Goal: Information Seeking & Learning: Learn about a topic

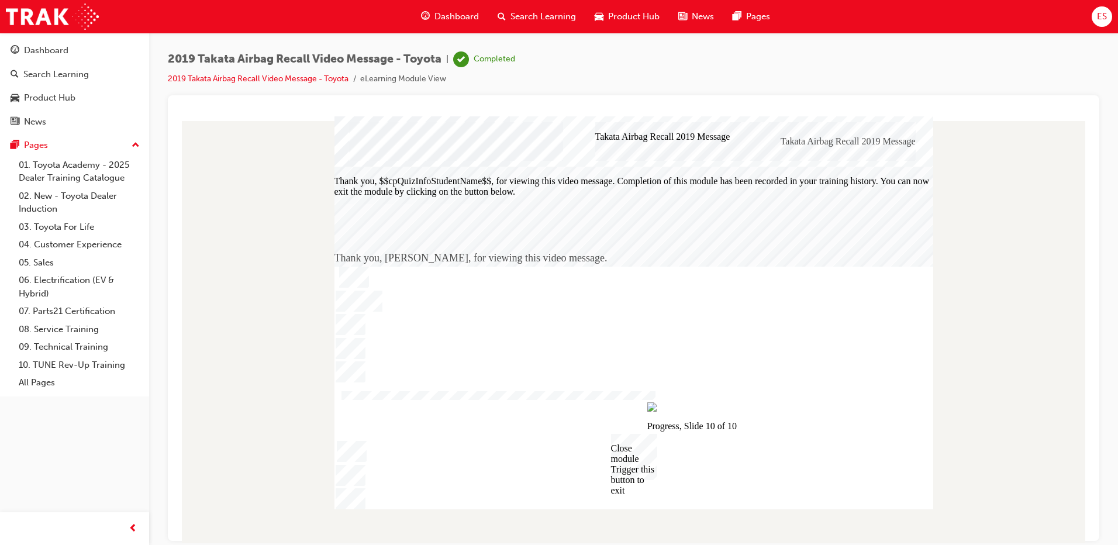
drag, startPoint x: 0, startPoint y: 0, endPoint x: 531, endPoint y: 15, distance: 531.2
click at [531, 15] on span "Search Learning" at bounding box center [543, 16] width 65 height 13
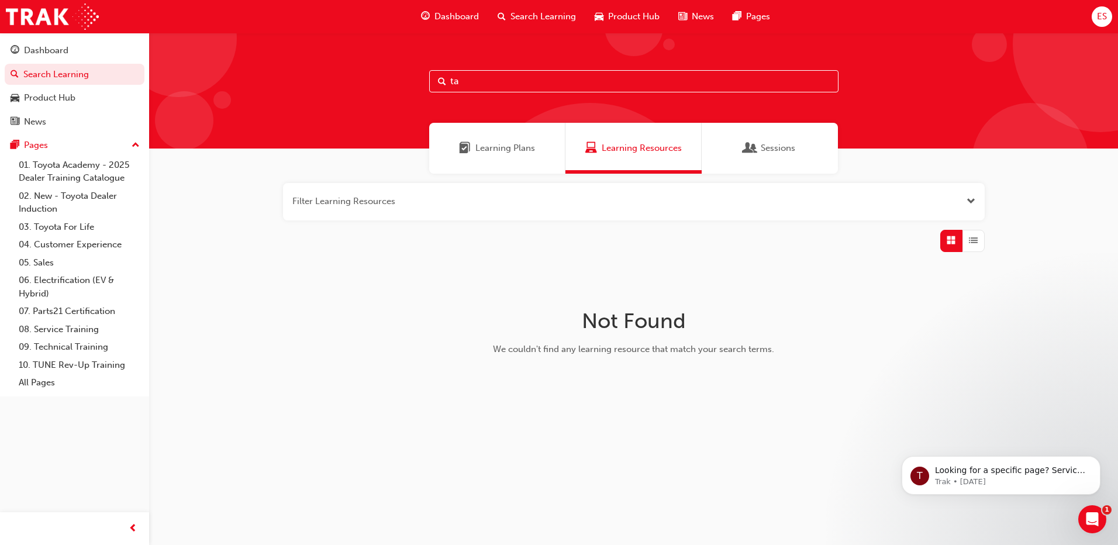
type input "t"
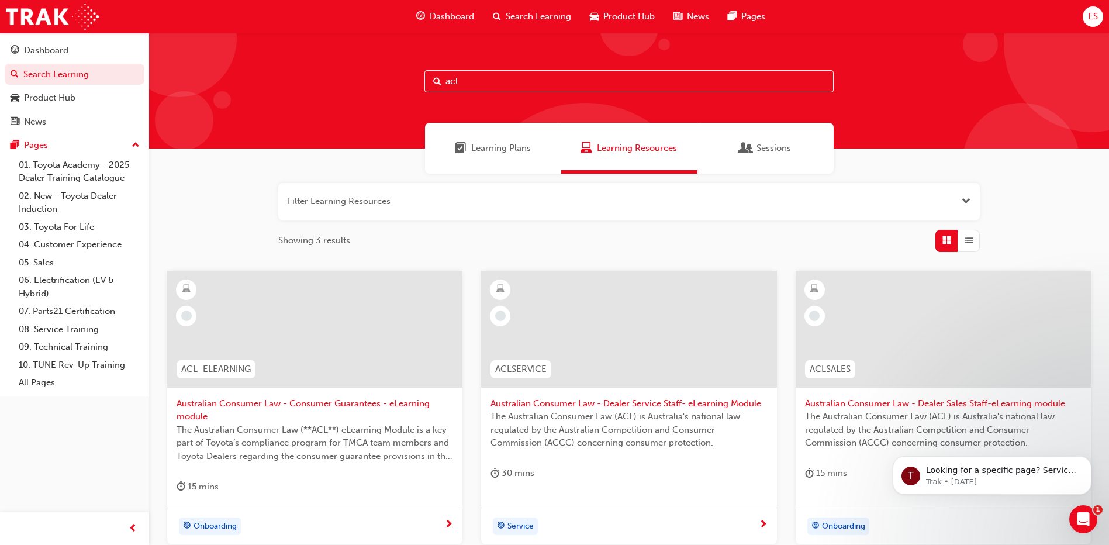
type input "acl"
click at [230, 405] on span "Australian Consumer Law - Consumer Guarantees - eLearning module" at bounding box center [315, 410] width 277 height 26
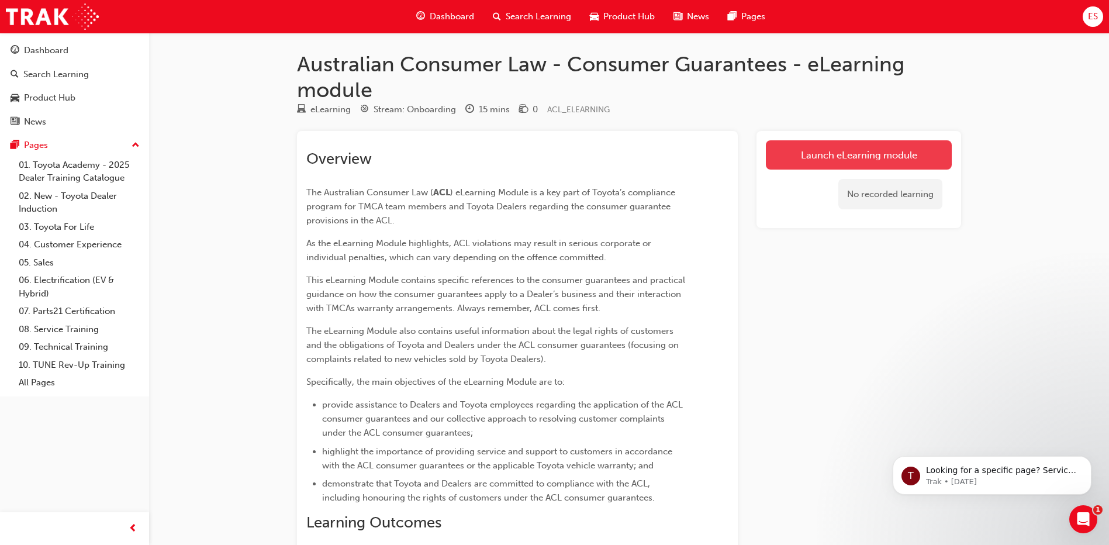
click at [785, 158] on link "Launch eLearning module" at bounding box center [859, 154] width 186 height 29
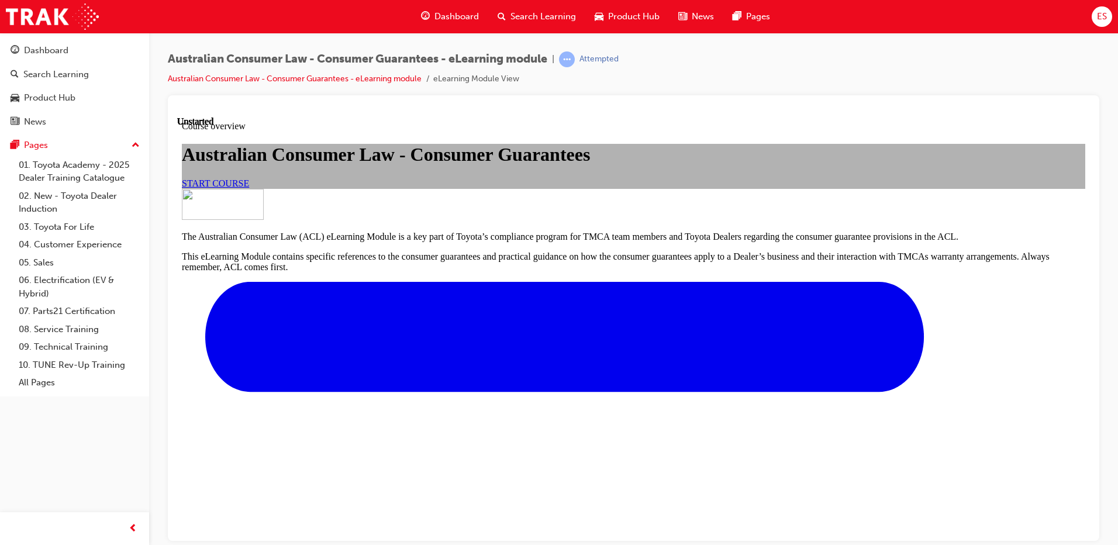
scroll to position [364, 0]
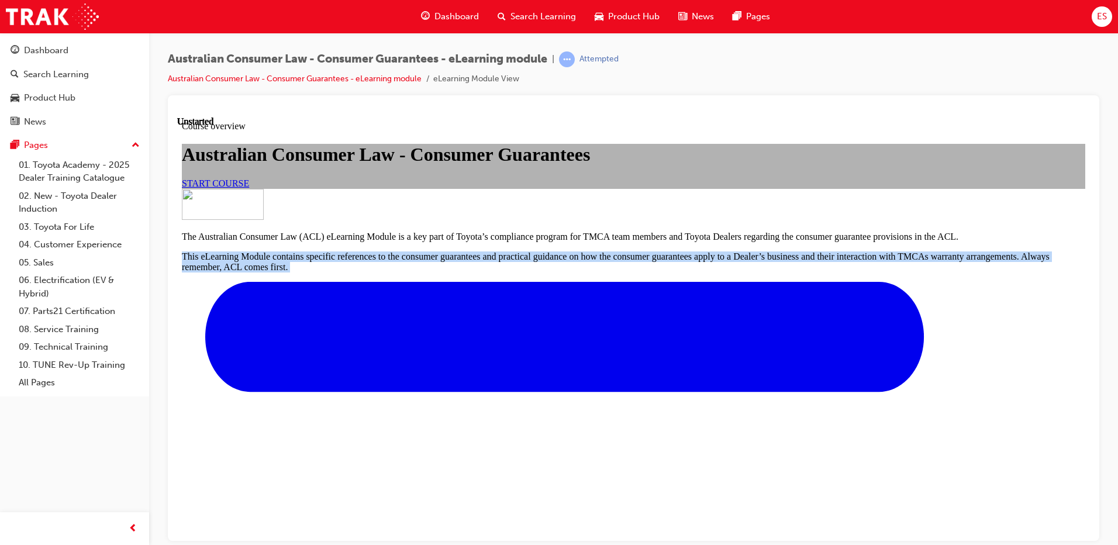
drag, startPoint x: 418, startPoint y: 229, endPoint x: 716, endPoint y: 292, distance: 305.3
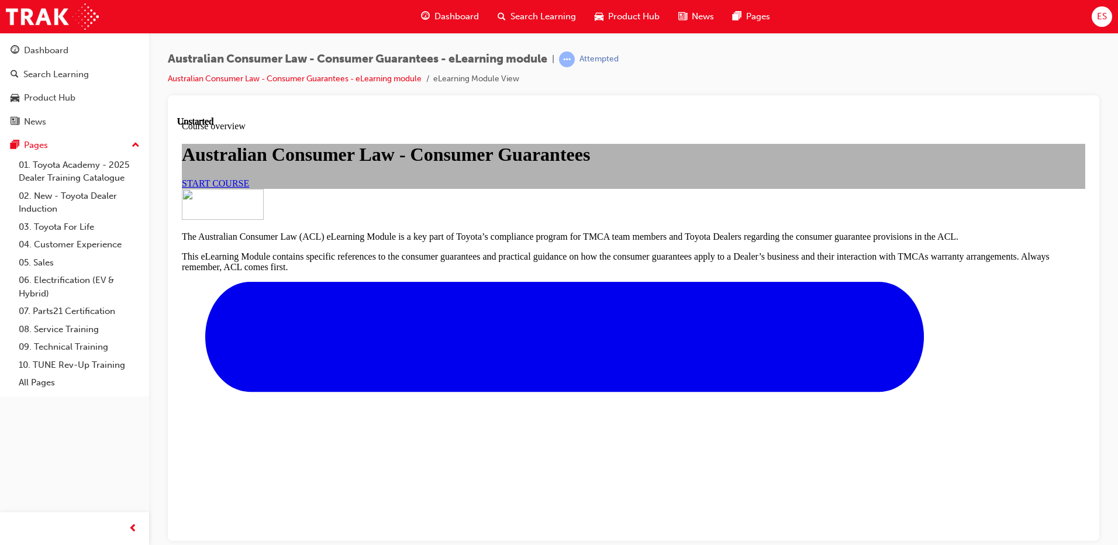
drag, startPoint x: 716, startPoint y: 292, endPoint x: 882, endPoint y: 216, distance: 182.6
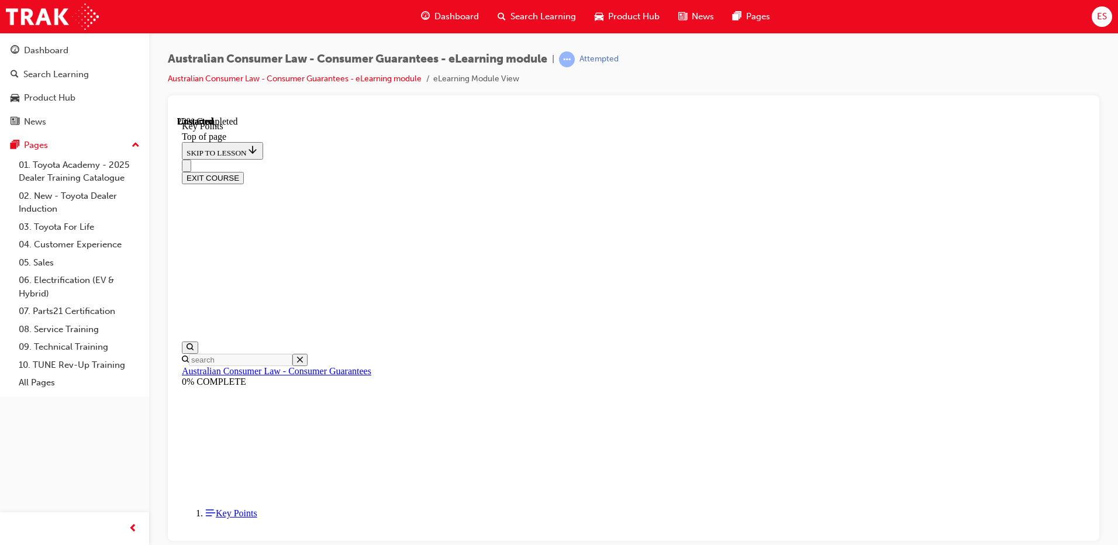
scroll to position [36, 0]
click at [187, 168] on icon "Close navigation menu" at bounding box center [187, 168] width 0 height 0
click at [184, 159] on button "Open navigation menu" at bounding box center [186, 165] width 9 height 12
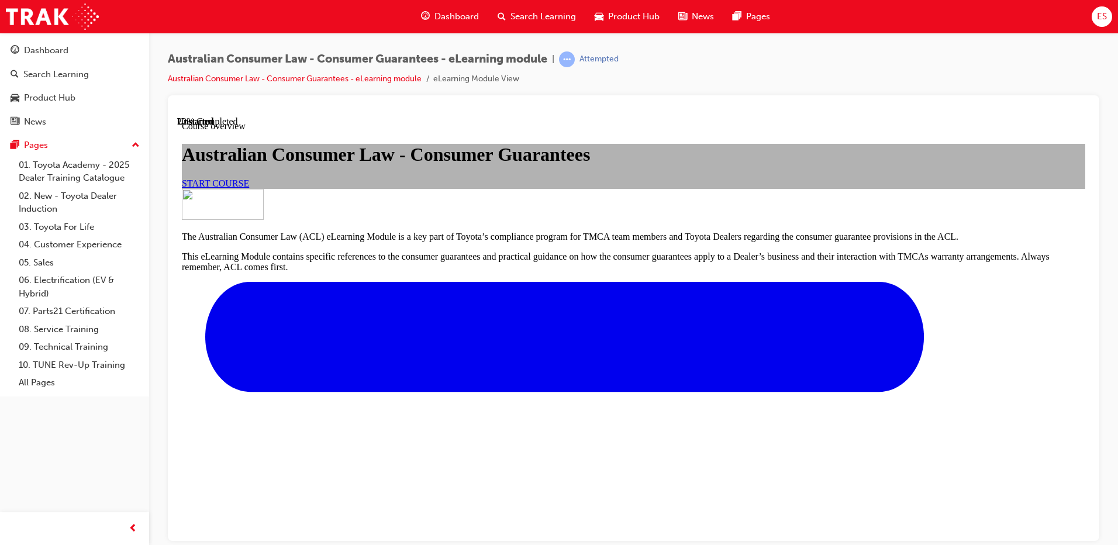
click at [249, 188] on link "START COURSE" at bounding box center [215, 183] width 67 height 10
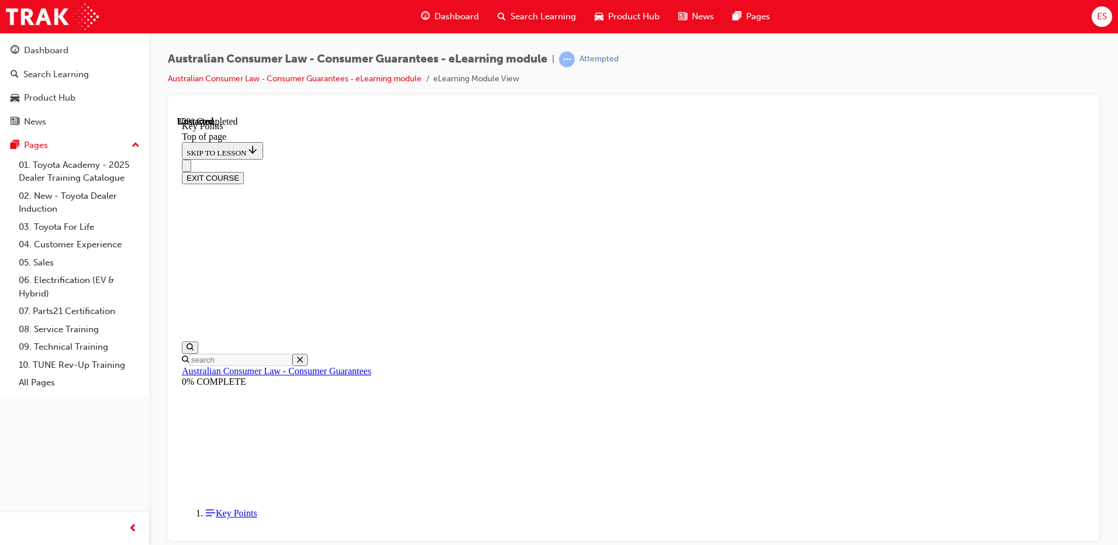
scroll to position [446, 0]
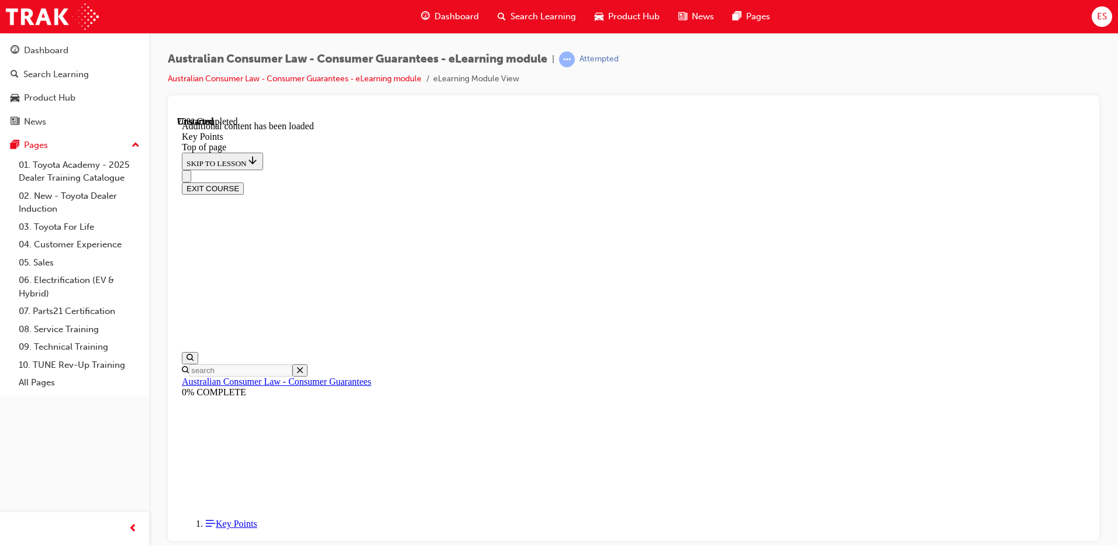
scroll to position [1451, 0]
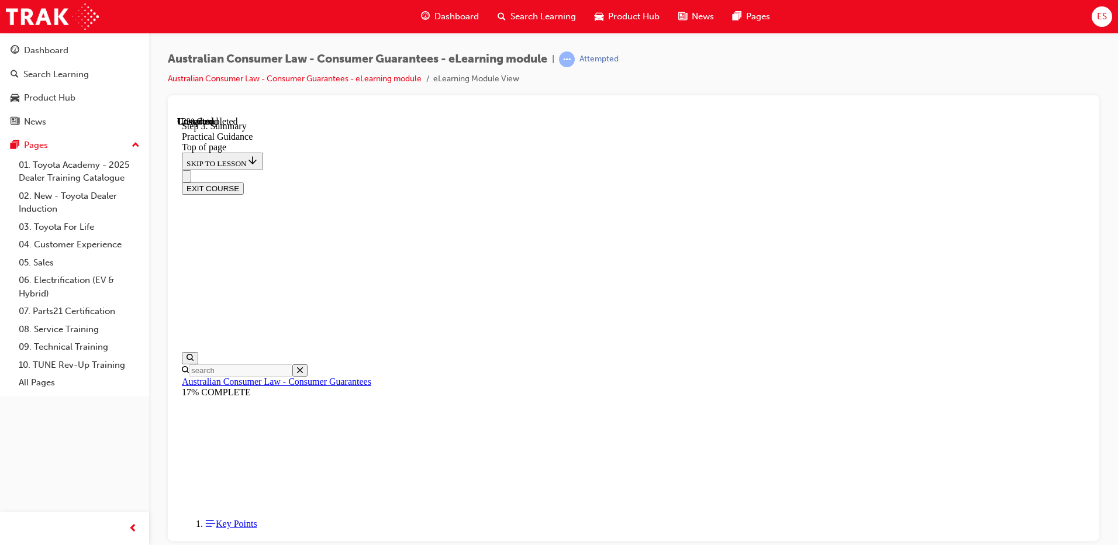
scroll to position [153, 0]
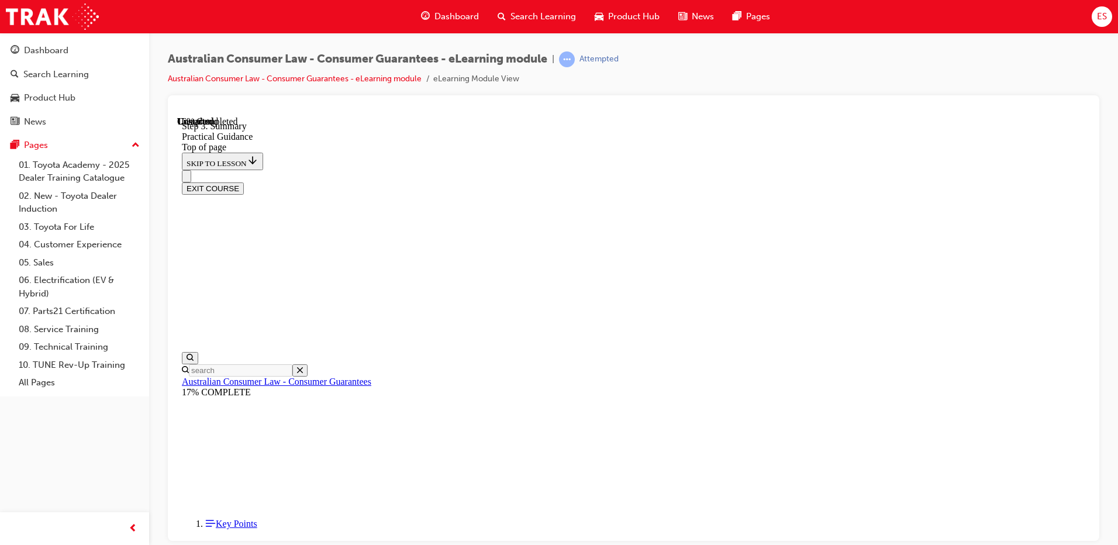
scroll to position [272, 0]
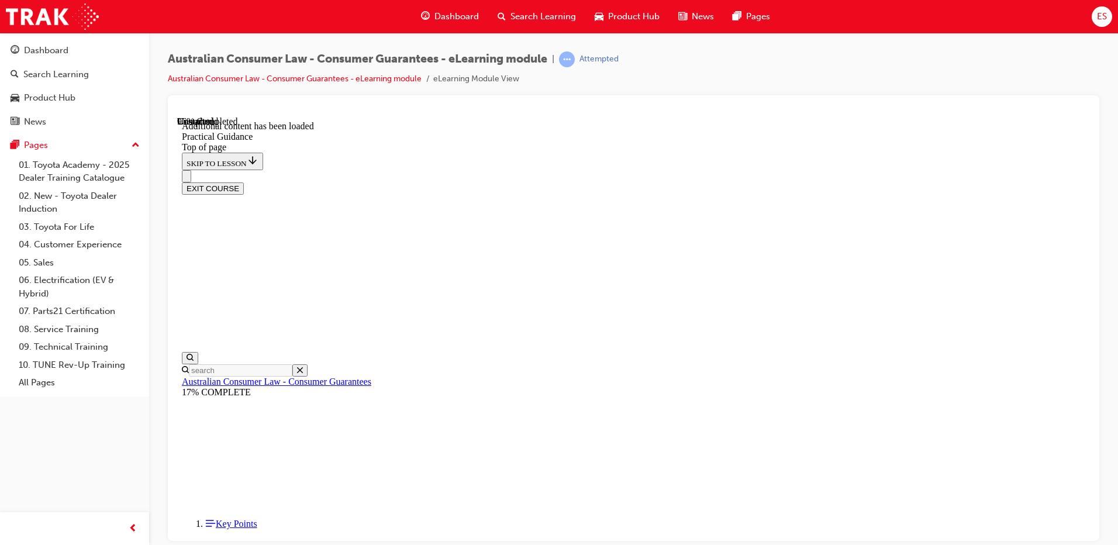
scroll to position [3134, 0]
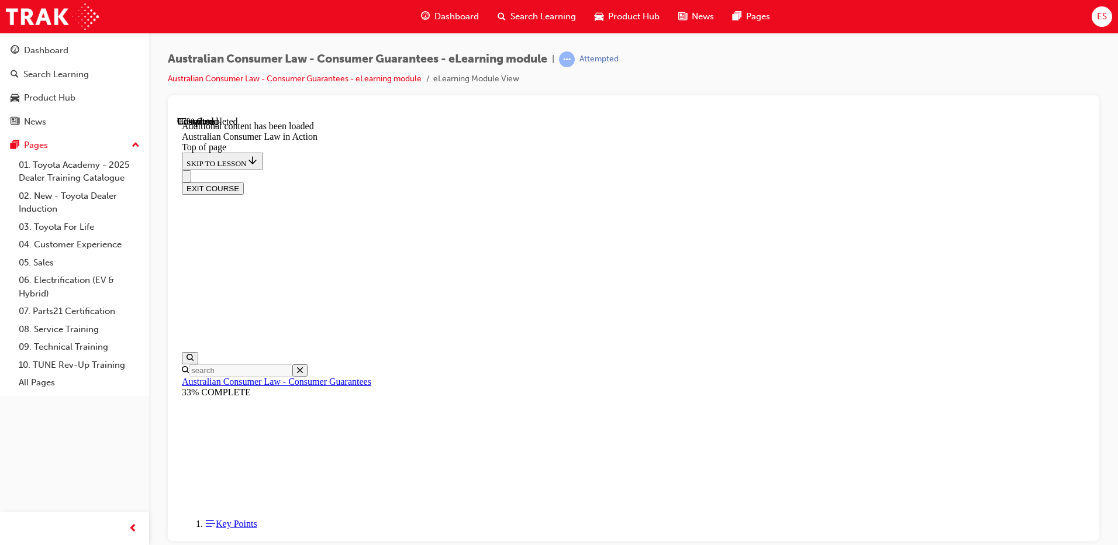
scroll to position [2375, 0]
drag, startPoint x: 795, startPoint y: 326, endPoint x: 962, endPoint y: 343, distance: 168.2
drag, startPoint x: 962, startPoint y: 343, endPoint x: 954, endPoint y: 359, distance: 17.8
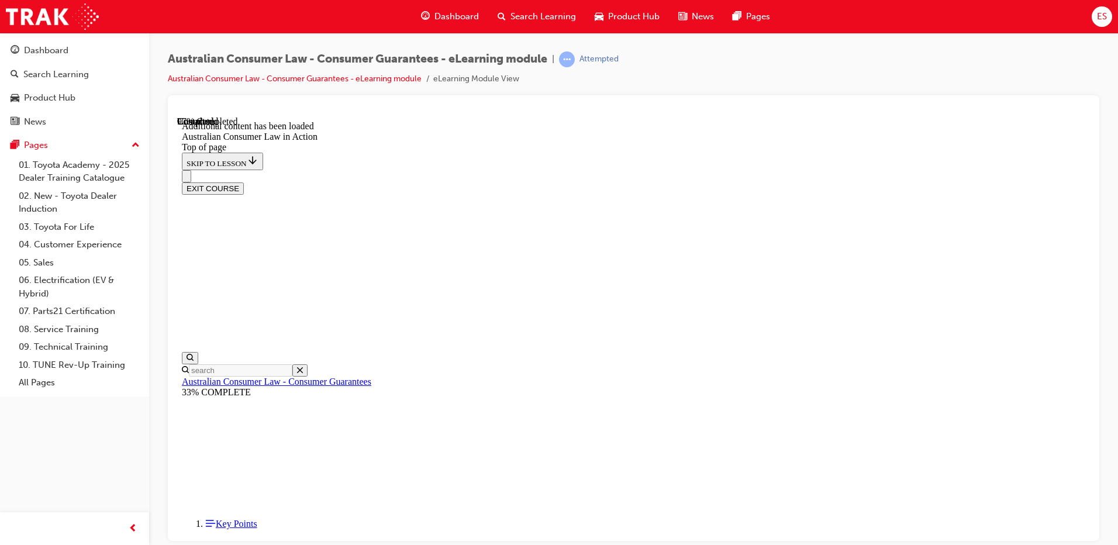
scroll to position [2456, 0]
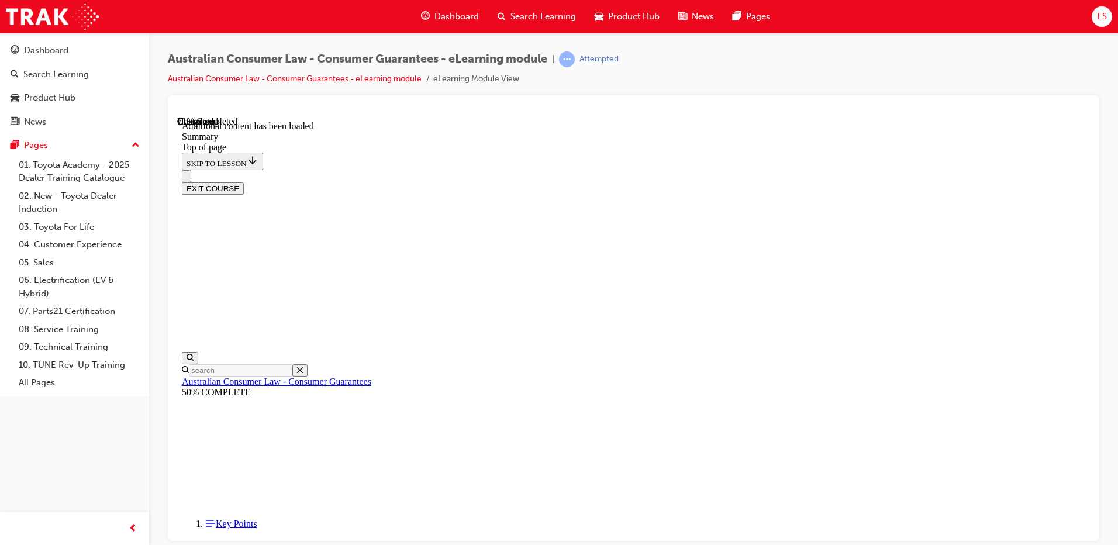
scroll to position [50, 0]
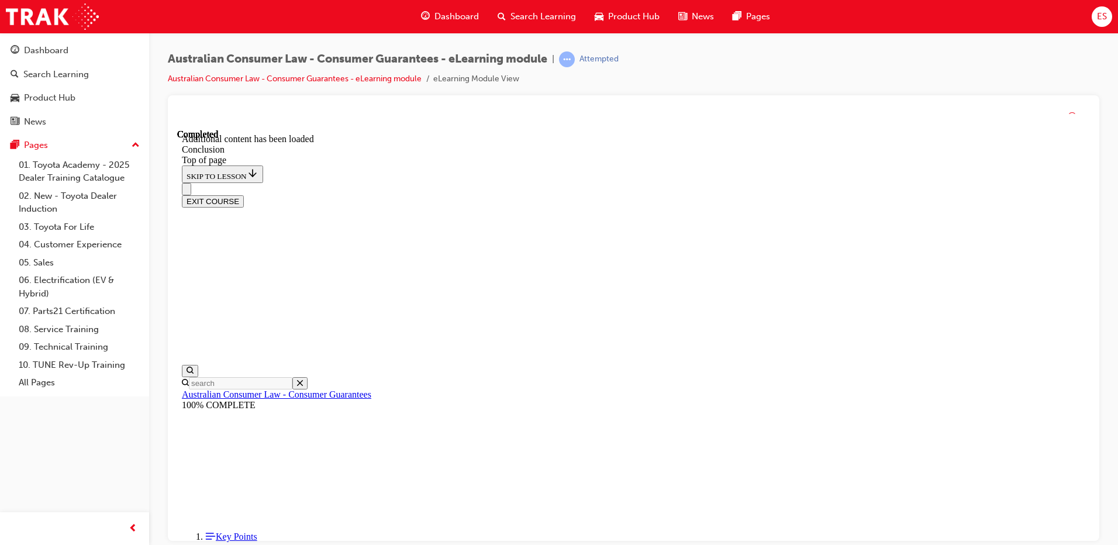
scroll to position [81, 0]
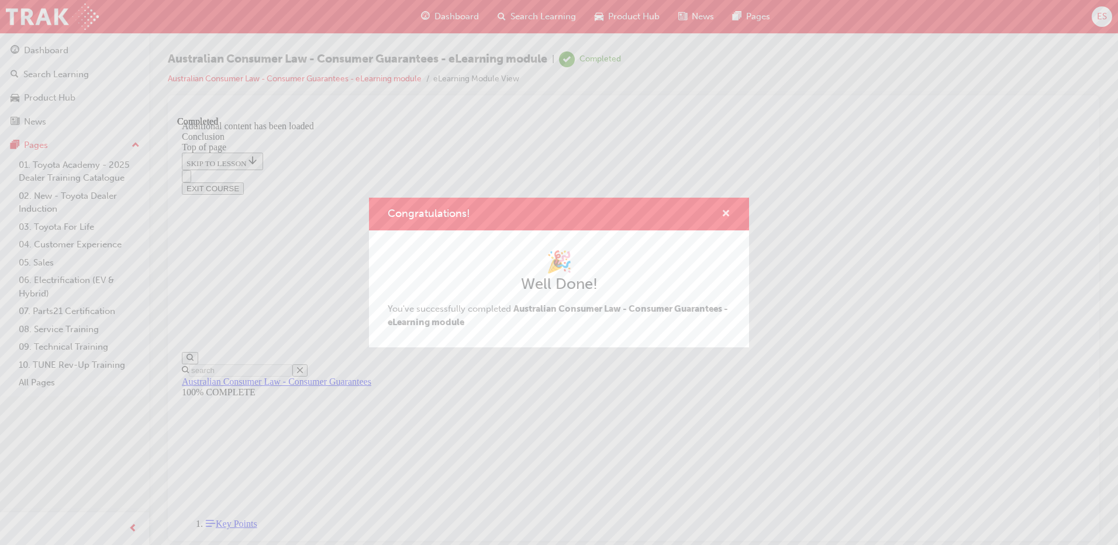
click at [729, 212] on span "cross-icon" at bounding box center [726, 214] width 9 height 11
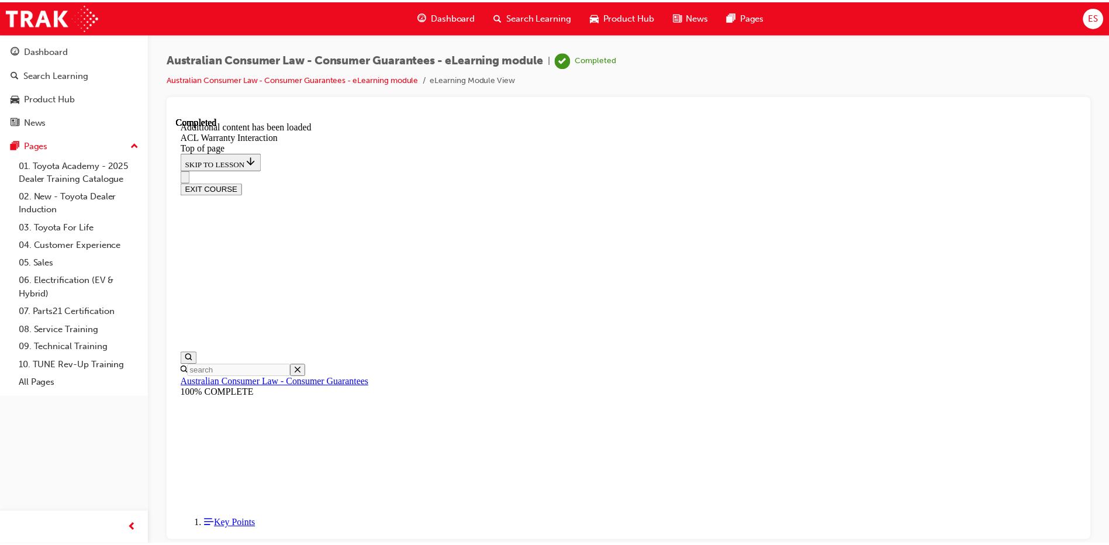
scroll to position [36, 0]
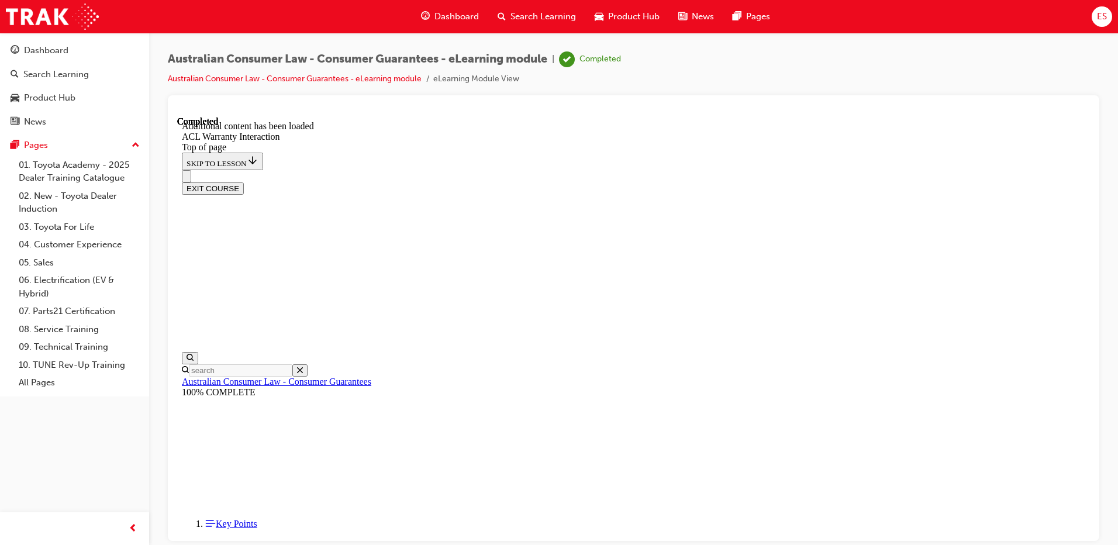
click at [504, 13] on span "search-icon" at bounding box center [502, 16] width 8 height 15
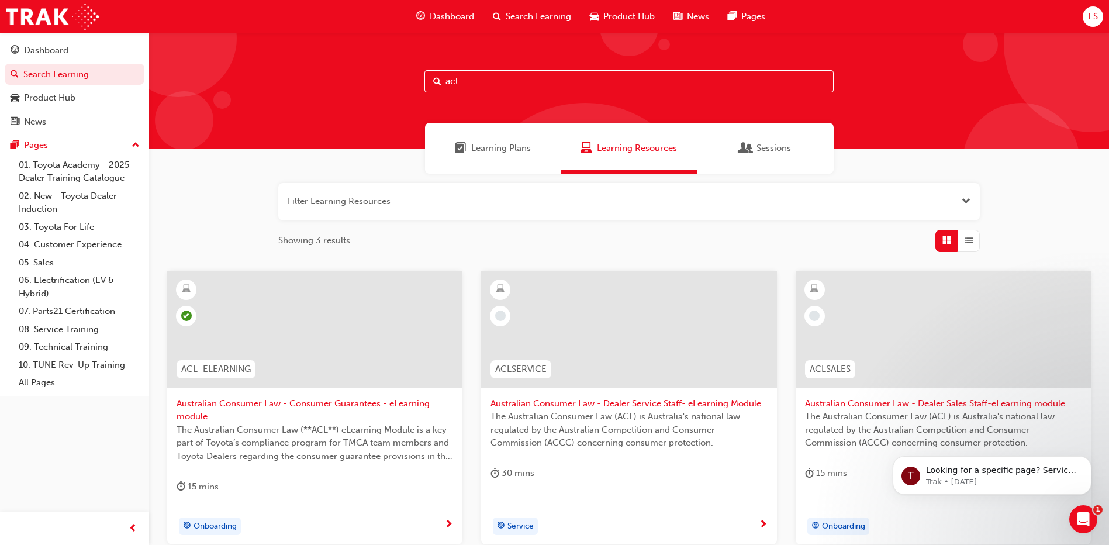
drag, startPoint x: 484, startPoint y: 84, endPoint x: 427, endPoint y: 88, distance: 56.3
click at [427, 88] on input "acl" at bounding box center [629, 81] width 409 height 22
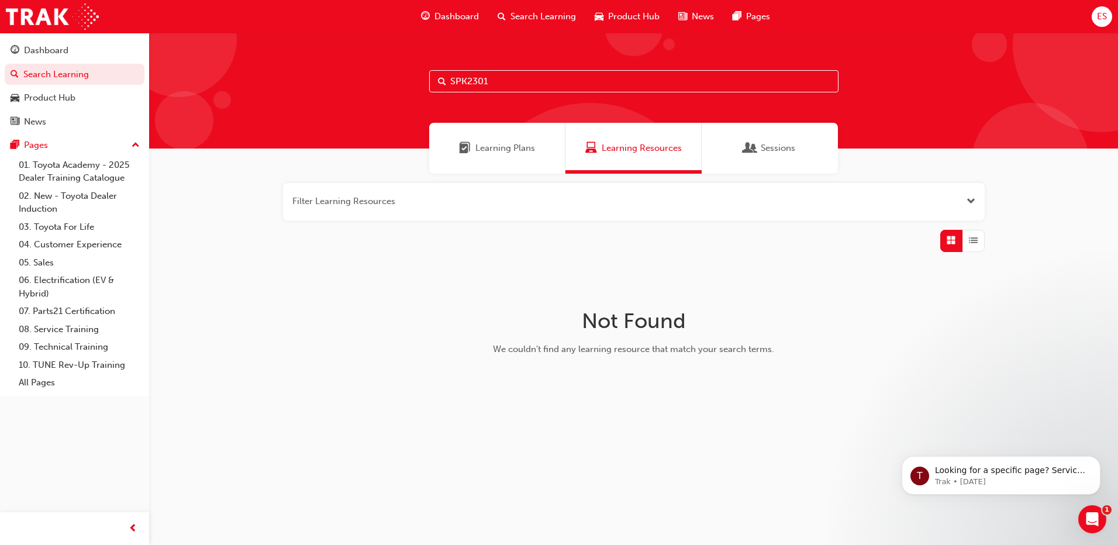
click at [466, 80] on input "SPK2301" at bounding box center [633, 81] width 409 height 22
drag, startPoint x: 499, startPoint y: 77, endPoint x: 447, endPoint y: 79, distance: 52.7
click at [447, 79] on input "SPK2301" at bounding box center [633, 81] width 409 height 22
click at [522, 87] on input "SPK2301" at bounding box center [633, 81] width 409 height 22
click at [494, 142] on span "Learning Plans" at bounding box center [505, 148] width 60 height 13
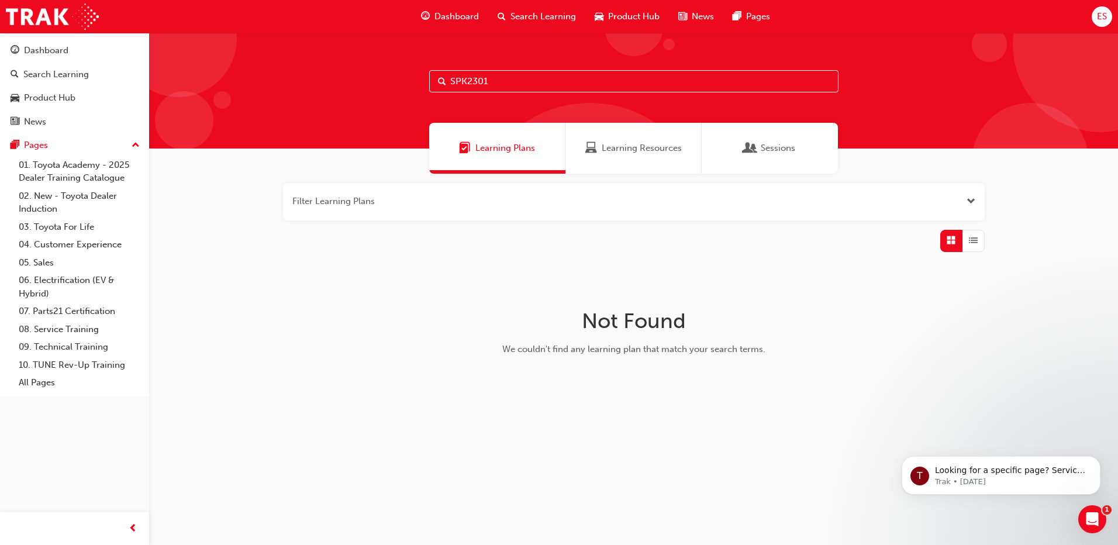
click at [503, 84] on input "SPK2301" at bounding box center [633, 81] width 409 height 22
type input "S"
type input "G"
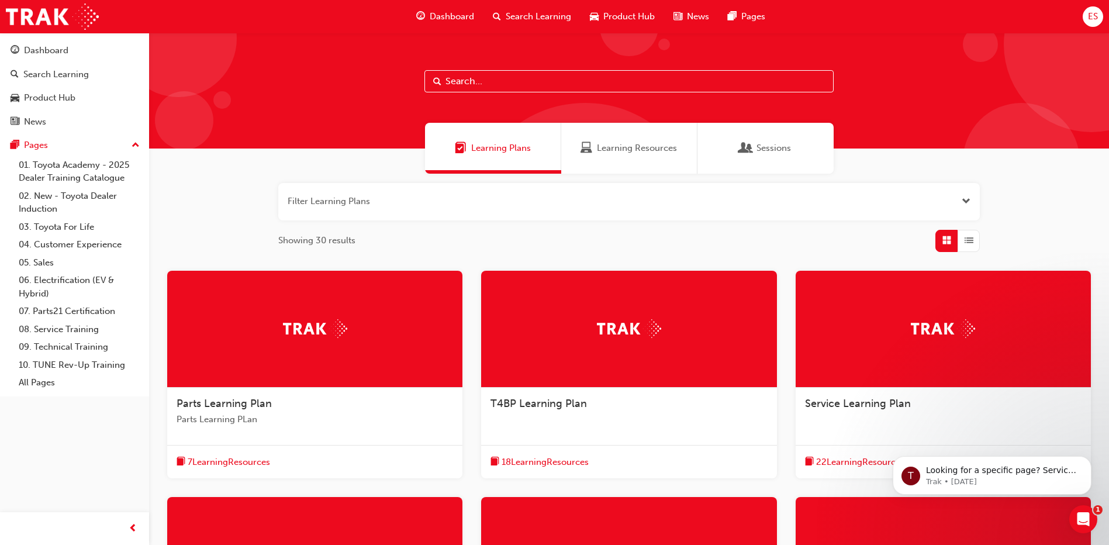
click at [518, 18] on span "Search Learning" at bounding box center [538, 16] width 65 height 13
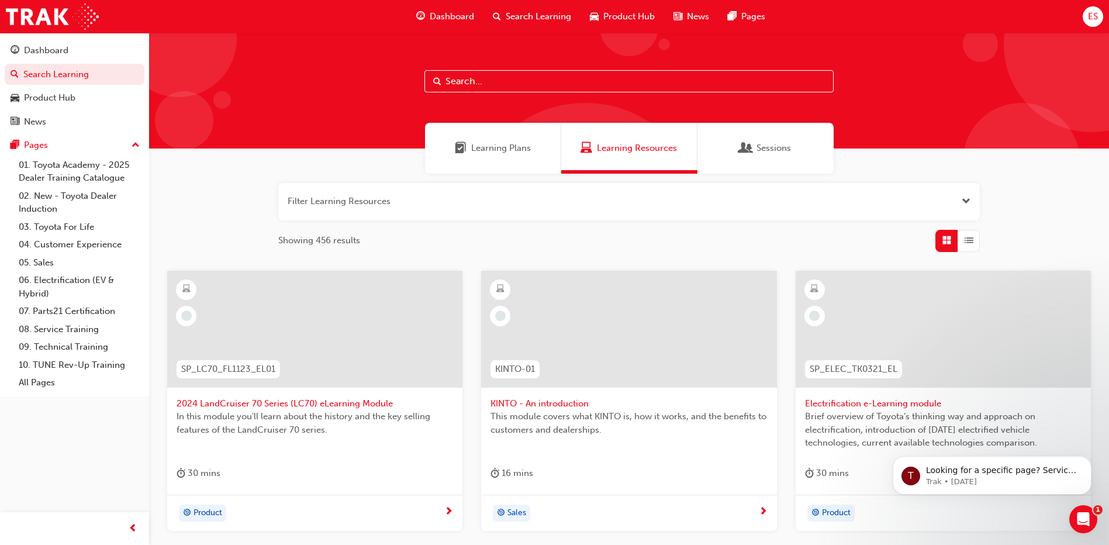
click at [508, 84] on input "text" at bounding box center [629, 81] width 409 height 22
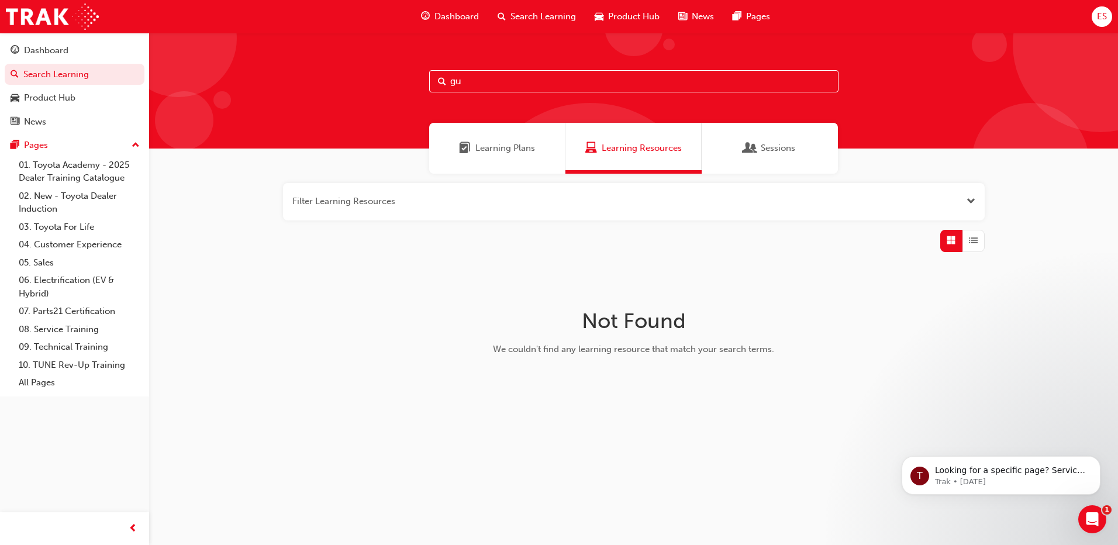
type input "g"
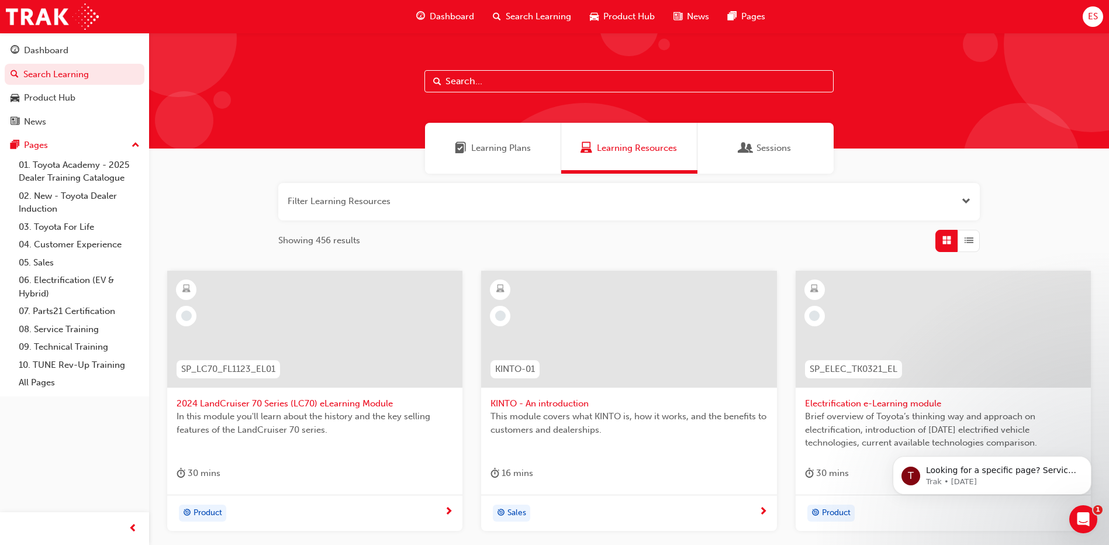
click at [480, 85] on input "text" at bounding box center [629, 81] width 409 height 22
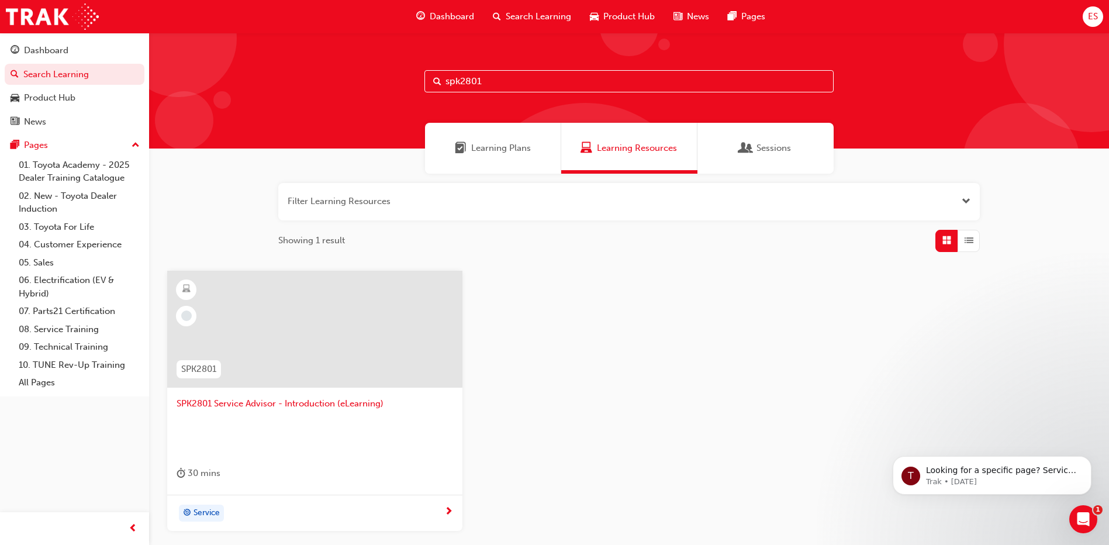
type input "spk2801"
